Goal: Transaction & Acquisition: Purchase product/service

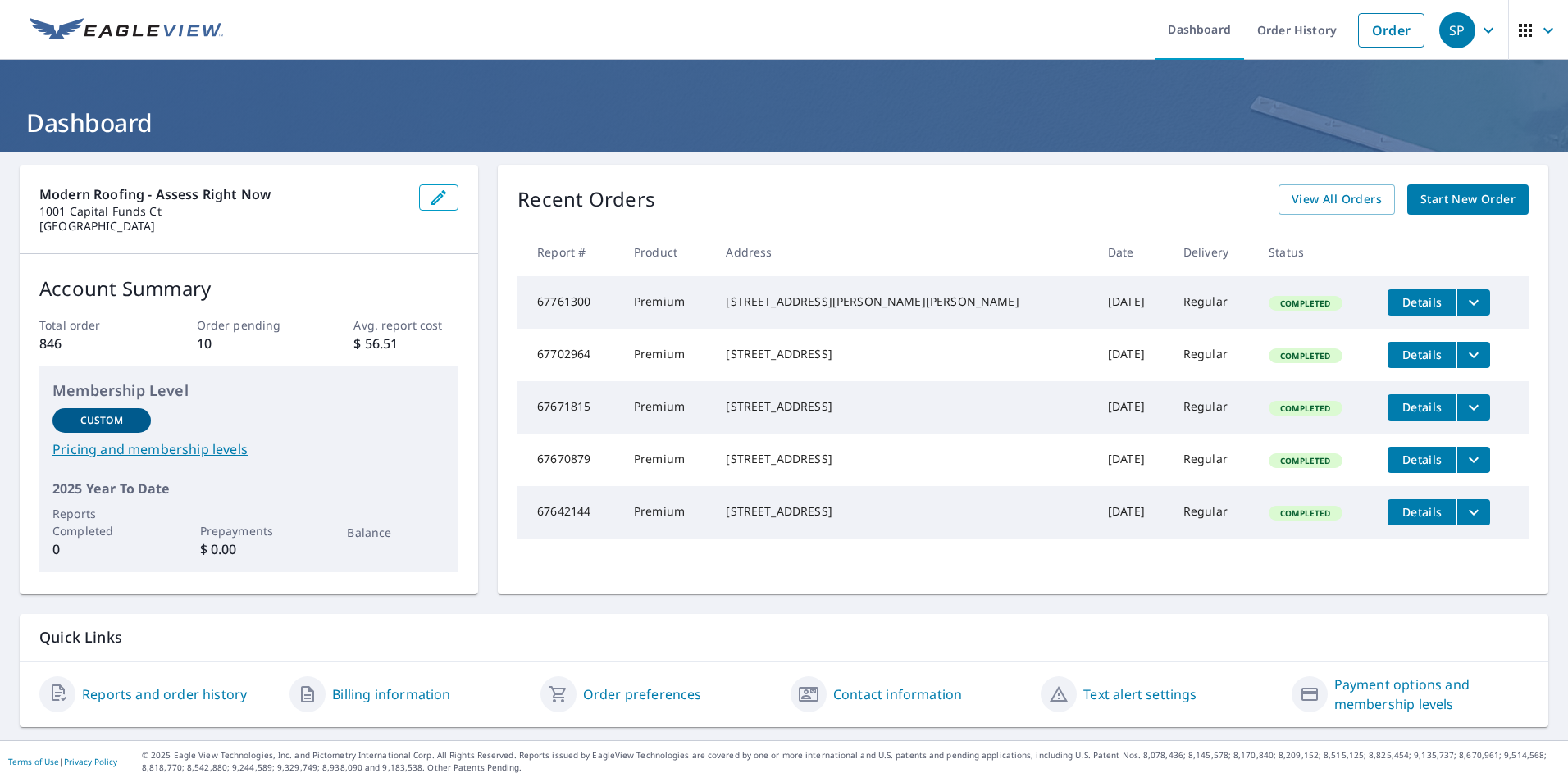
click at [1464, 302] on icon "filesDropdownBtn-67761300" at bounding box center [1474, 302] width 20 height 20
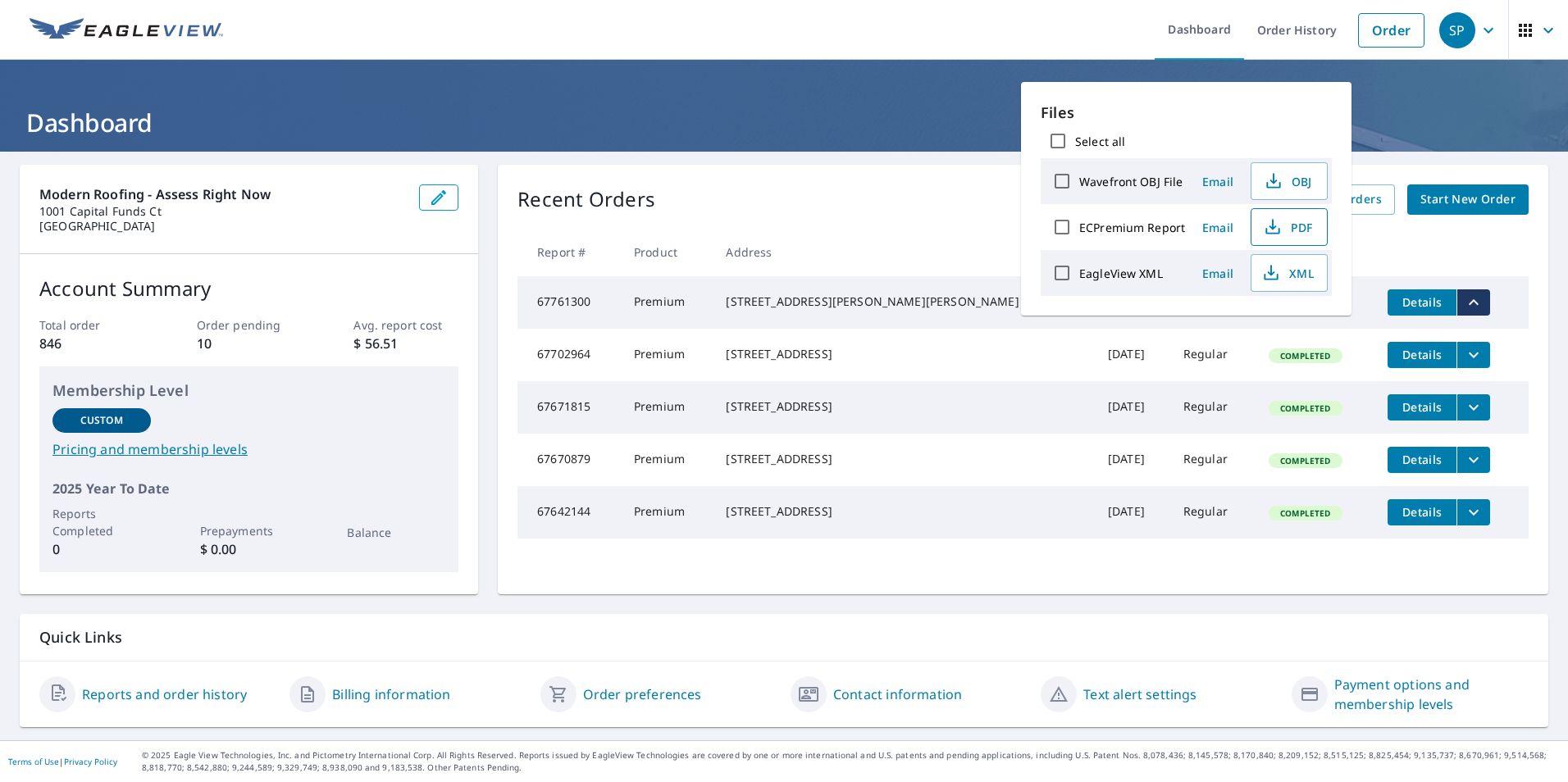
click at [1282, 227] on span "PDF" at bounding box center [1287, 227] width 53 height 20
click at [801, 147] on header "Dashboard" at bounding box center [784, 105] width 1568 height 92
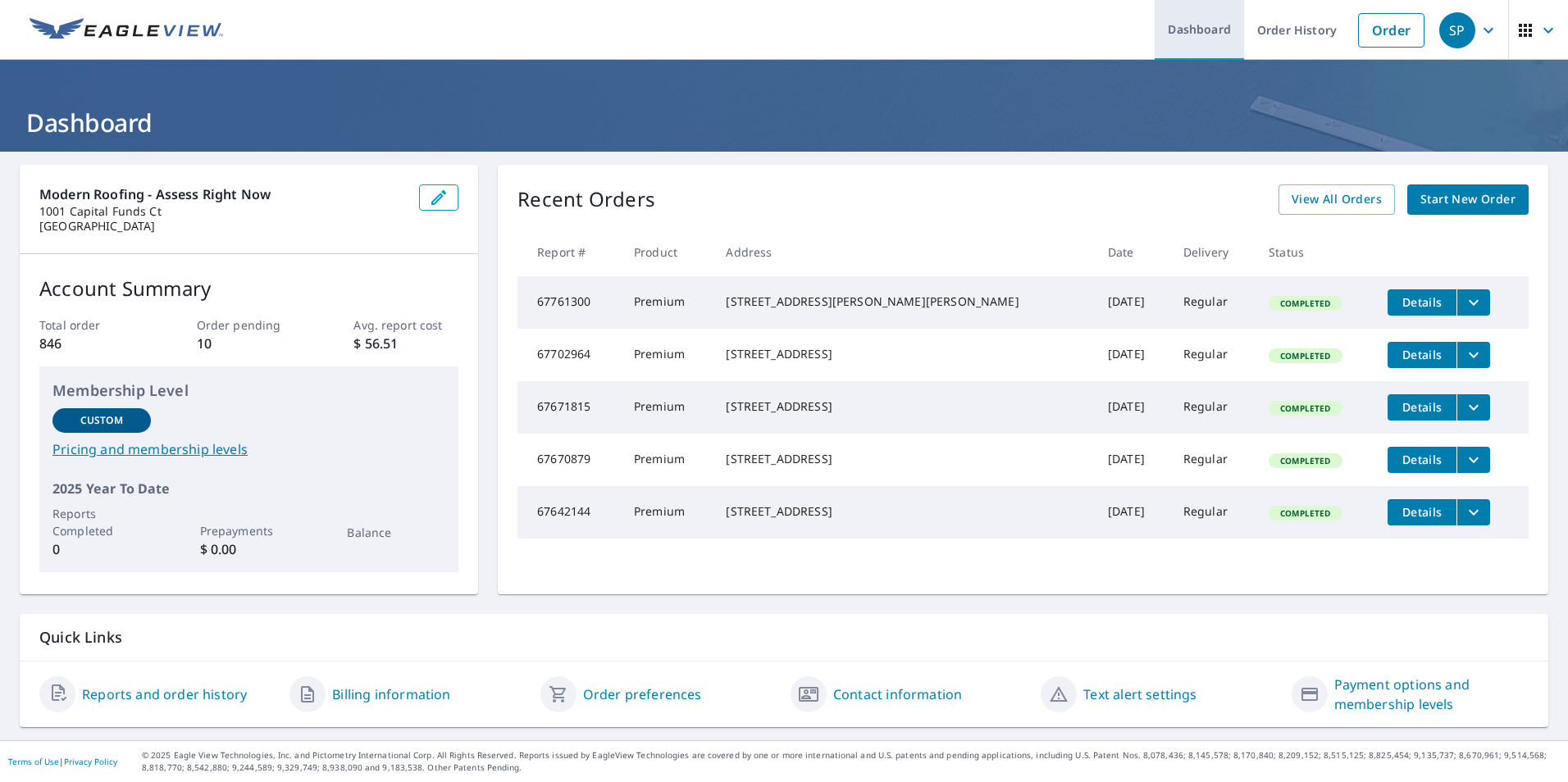
click at [1189, 29] on link "Dashboard" at bounding box center [1199, 29] width 90 height 60
click at [1426, 203] on span "Start New Order" at bounding box center [1468, 200] width 95 height 21
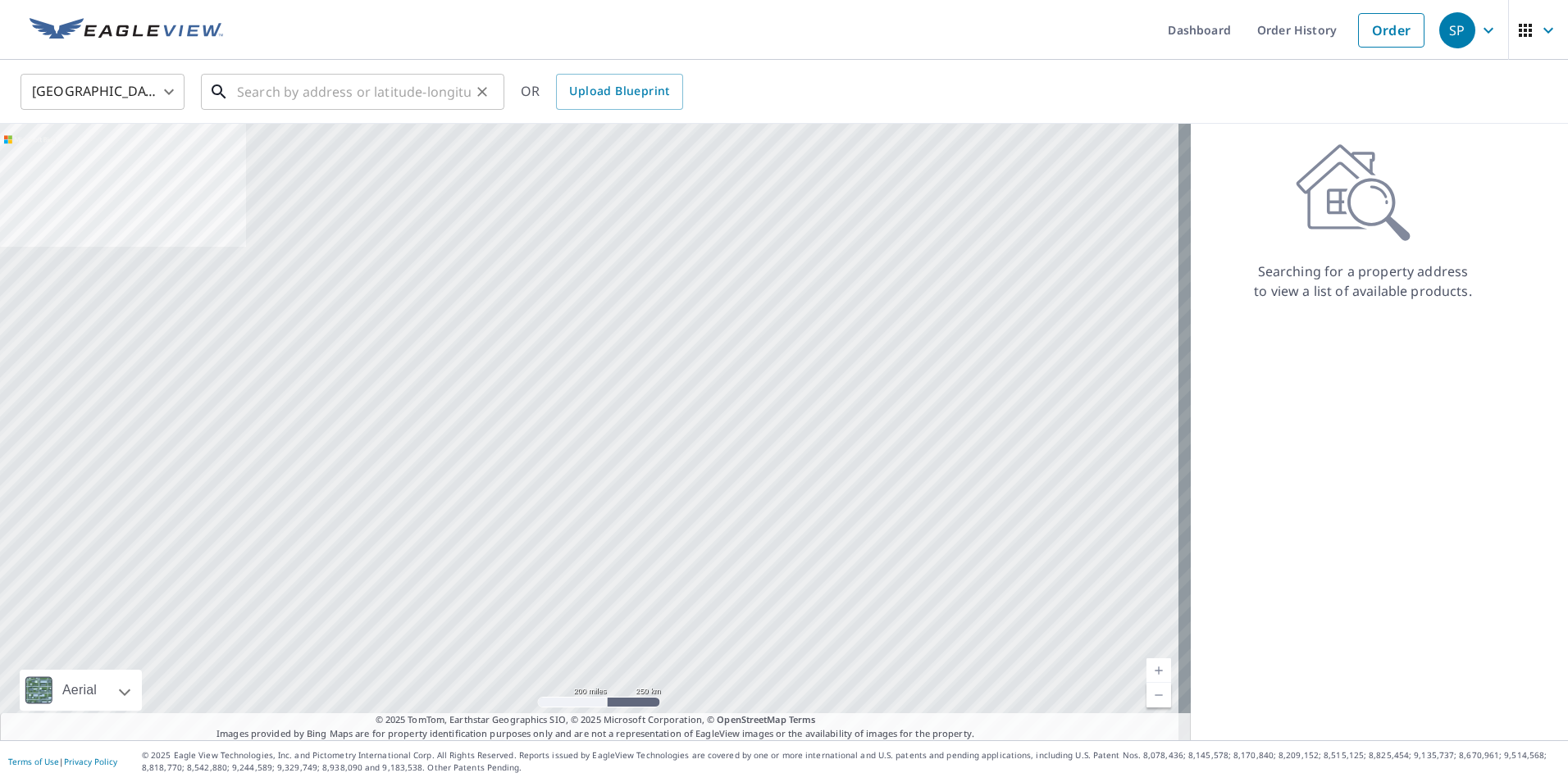
click at [291, 84] on input "text" at bounding box center [353, 92] width 233 height 46
paste input "[STREET_ADDRESS]"
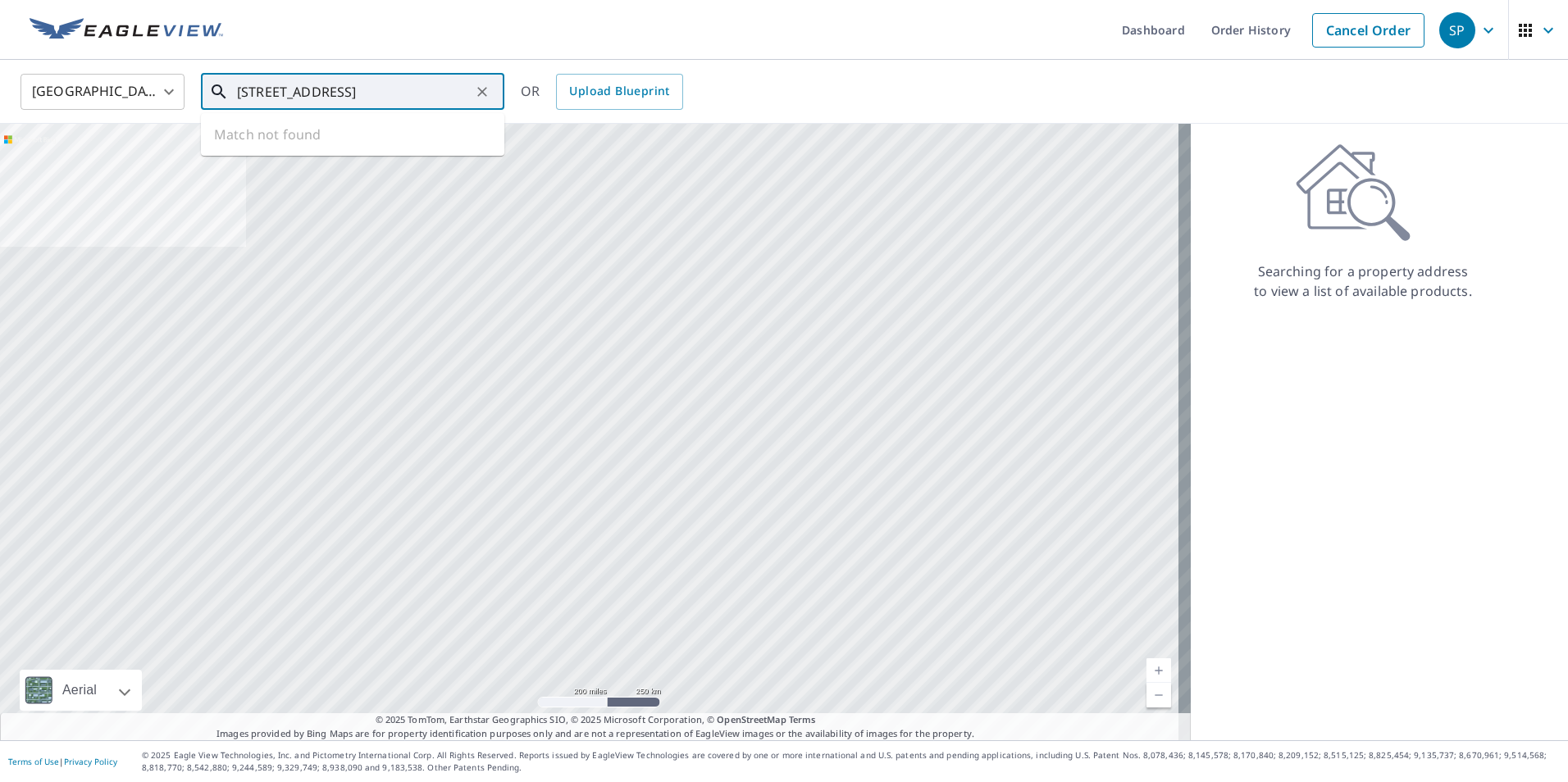
scroll to position [0, 58]
click at [392, 129] on span "[STREET_ADDRESS]" at bounding box center [362, 139] width 258 height 20
type input "[STREET_ADDRESS]"
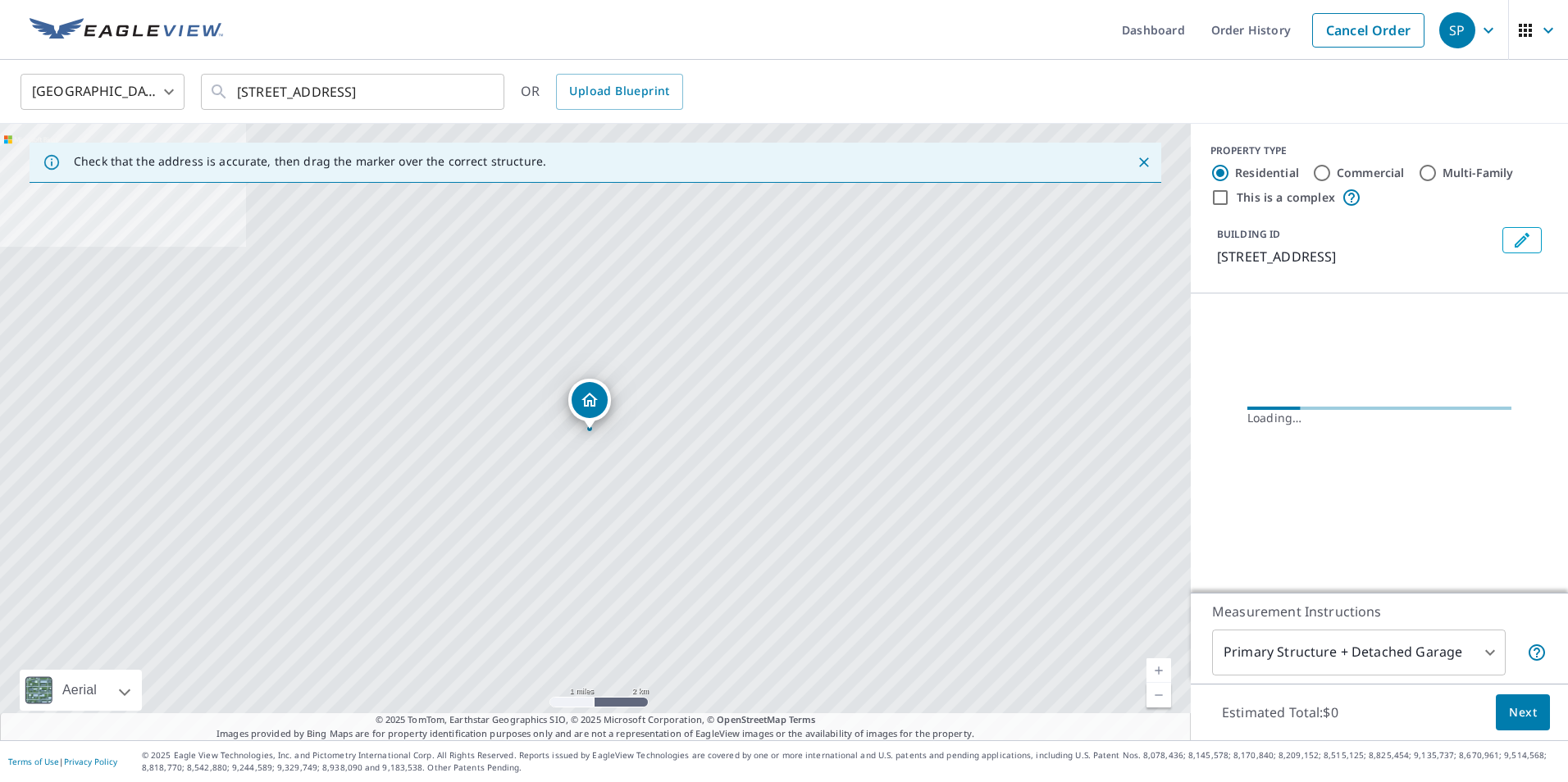
scroll to position [0, 0]
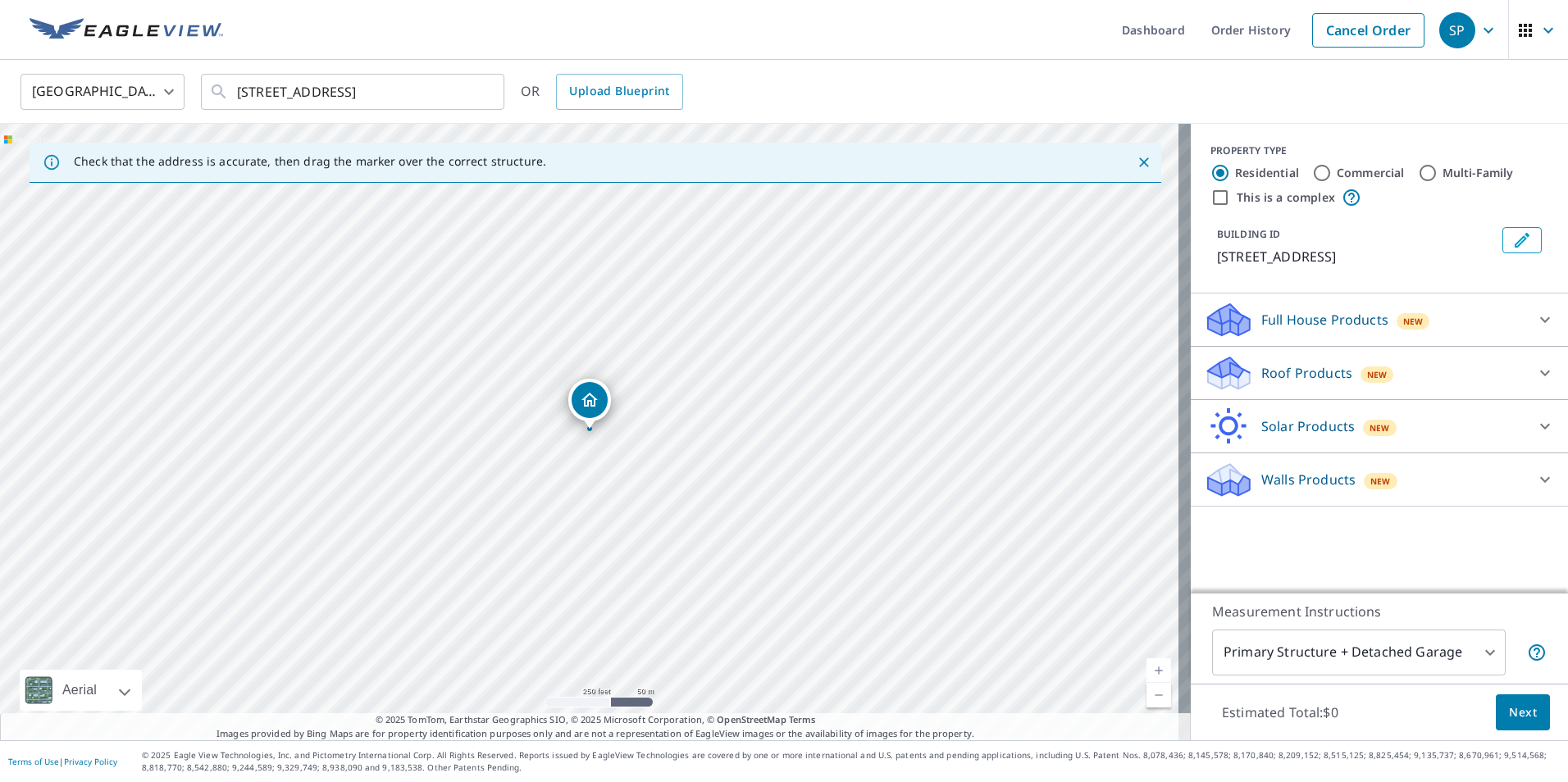
click at [1506, 367] on div "Roof Products New" at bounding box center [1364, 373] width 321 height 39
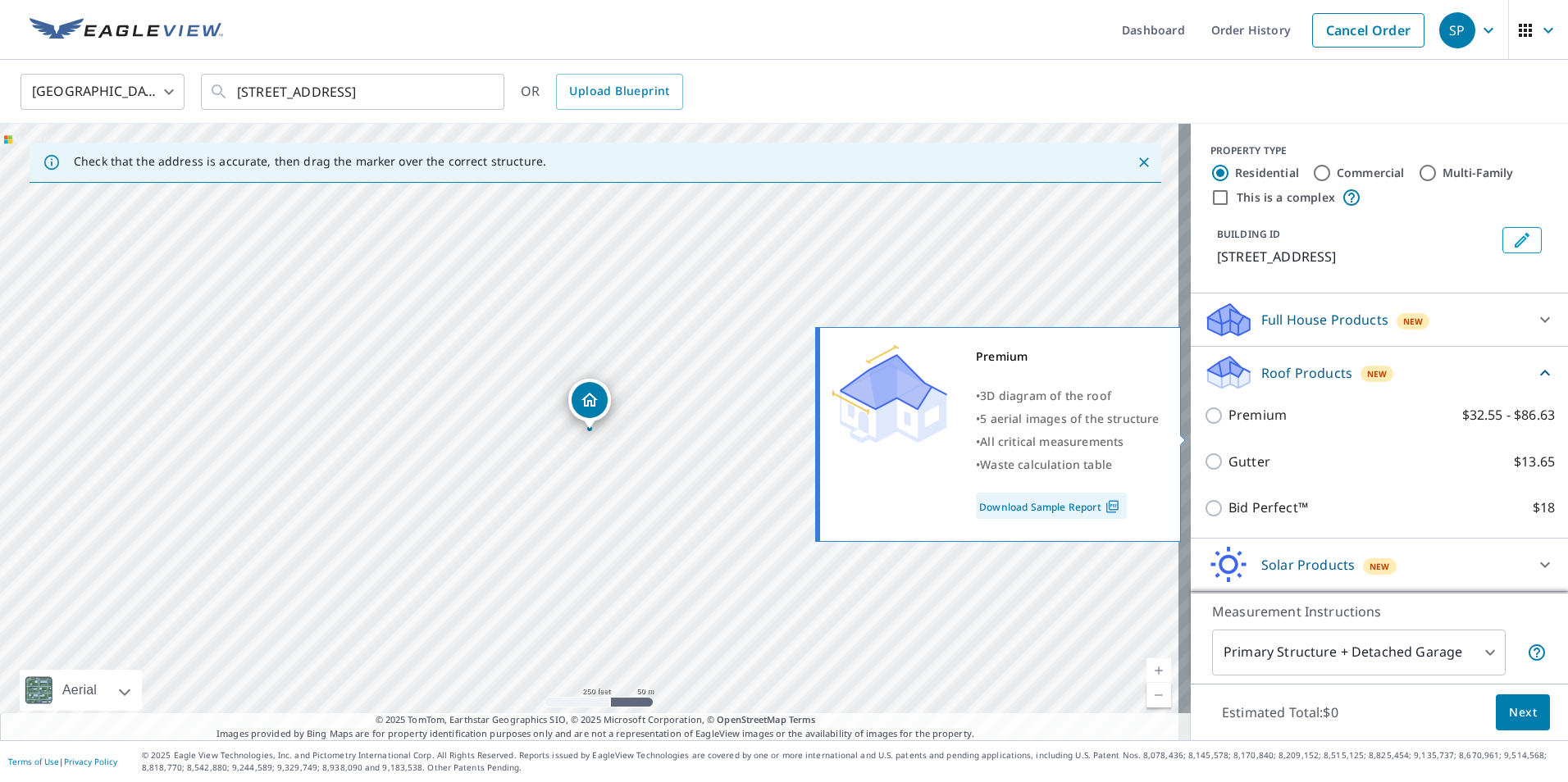
click at [1355, 426] on label "Premium $32.55 - $86.63" at bounding box center [1392, 416] width 327 height 21
click at [1229, 426] on input "Premium $32.55 - $86.63" at bounding box center [1216, 416] width 25 height 20
checkbox input "true"
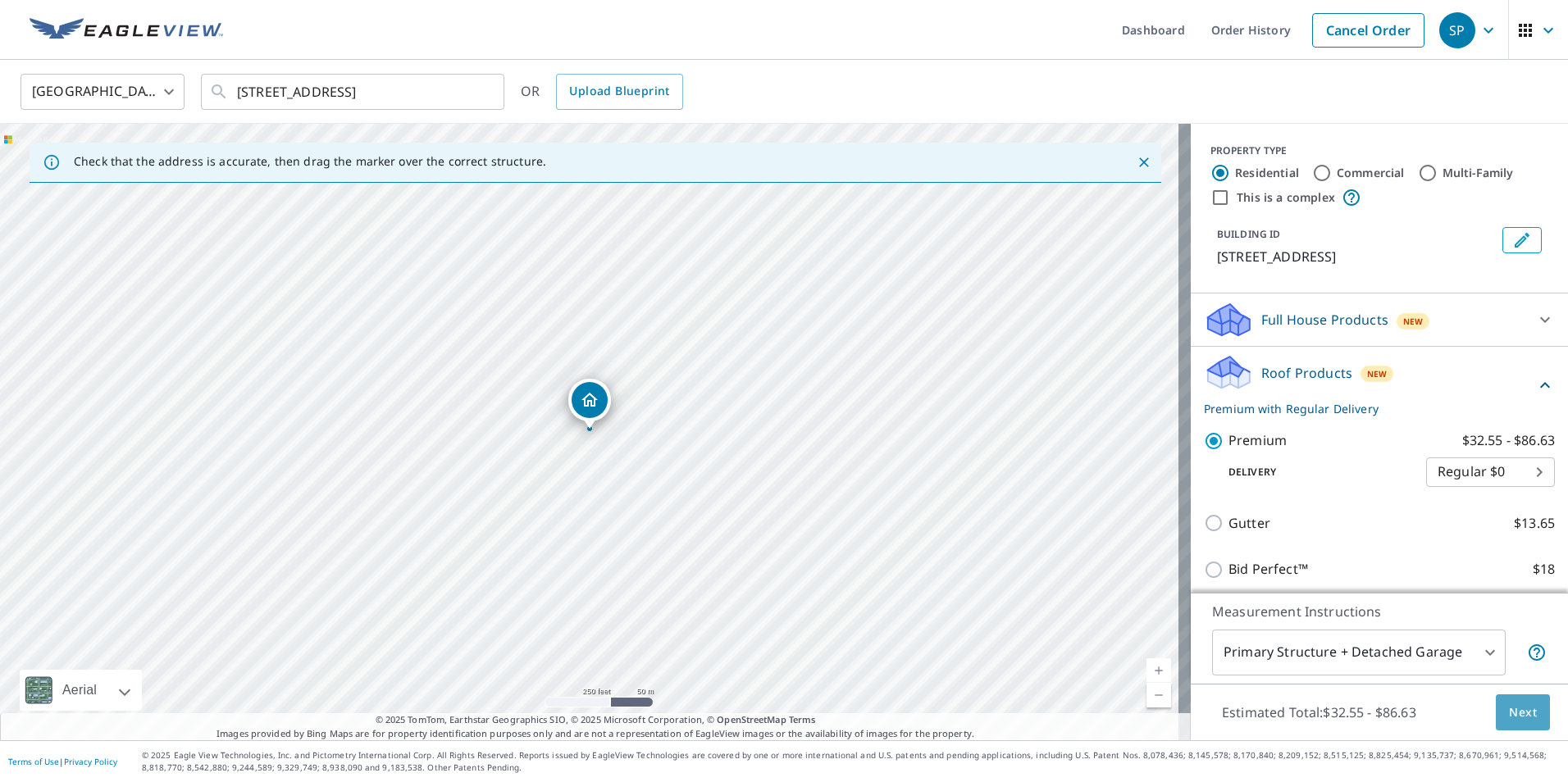
click at [1508, 722] on span "Next" at bounding box center [1523, 713] width 28 height 21
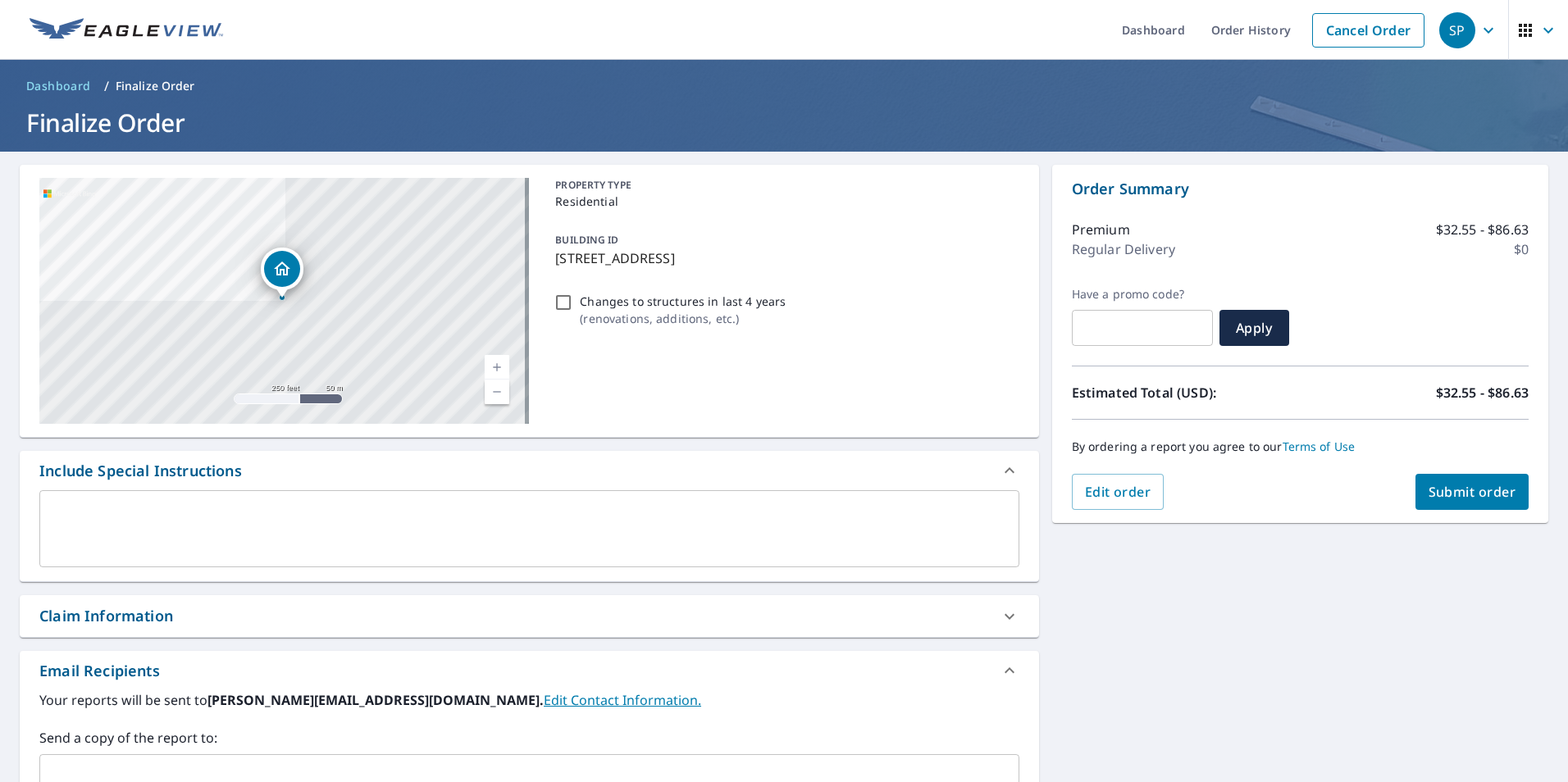
click at [1435, 488] on span "Submit order" at bounding box center [1472, 491] width 88 height 18
